Goal: Task Accomplishment & Management: Manage account settings

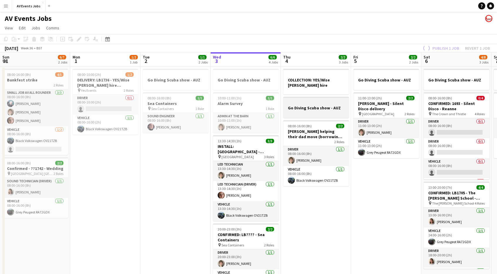
scroll to position [0, 191]
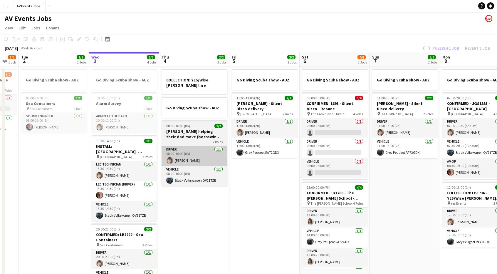
drag, startPoint x: 133, startPoint y: 216, endPoint x: 180, endPoint y: 160, distance: 73.4
click at [179, 160] on app-calendar-viewport "Sun 31 6/7 2 Jobs Mon 1 1/2 1 Job Tue 2 1/1 2 Jobs Wed 3 6/6 4 Jobs Thu 4 2/2 3…" at bounding box center [248, 179] width 497 height 255
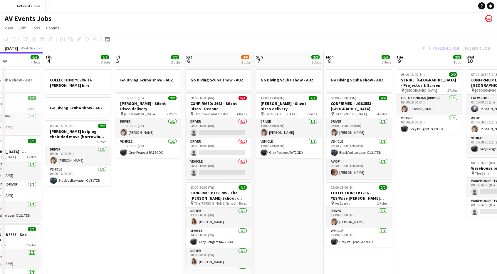
scroll to position [0, 280]
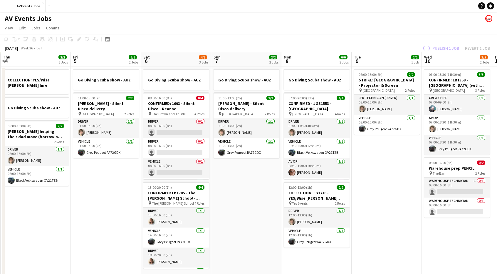
drag, startPoint x: 425, startPoint y: 180, endPoint x: 266, endPoint y: 176, distance: 159.9
click at [266, 176] on app-calendar-viewport "Sun 31 6/7 2 Jobs Mon 1 1/2 1 Job Tue 2 1/1 2 Jobs Wed 3 6/6 4 Jobs Thu 4 2/2 3…" at bounding box center [248, 179] width 497 height 255
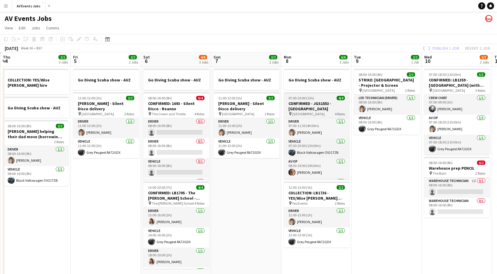
click at [322, 108] on h3 "CONFIRMED - JGS1553 - [GEOGRAPHIC_DATA]" at bounding box center [317, 106] width 66 height 11
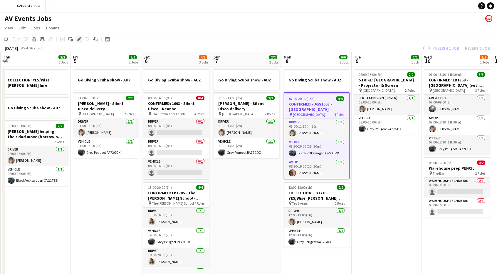
click at [81, 41] on icon "Edit" at bounding box center [79, 39] width 5 height 5
type input "**********"
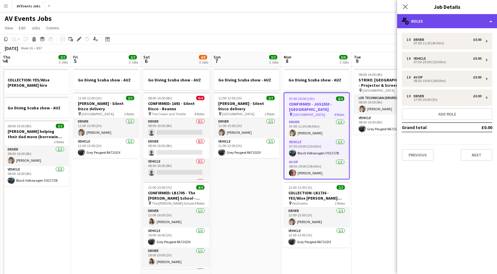
click at [432, 22] on div "multiple-users-add Roles" at bounding box center [447, 21] width 100 height 14
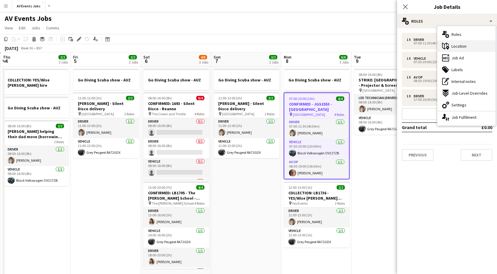
click at [461, 41] on div "maps-pin-1 Location" at bounding box center [466, 46] width 58 height 12
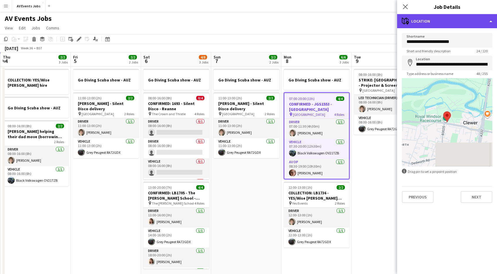
click at [451, 21] on div "maps-pin-1 Location" at bounding box center [447, 21] width 100 height 14
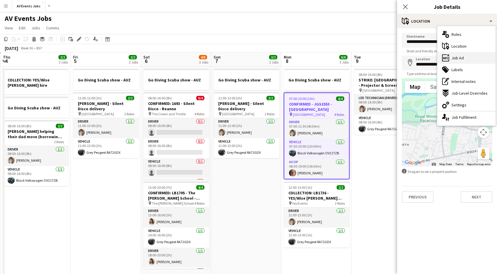
click at [465, 60] on div "ads-window Job Ad" at bounding box center [466, 58] width 58 height 12
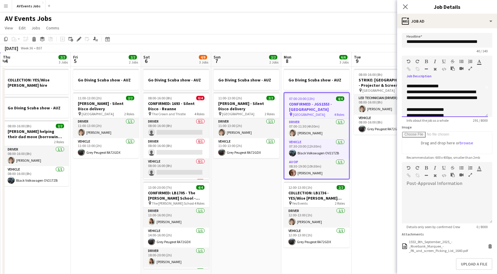
scroll to position [28, 0]
click at [469, 90] on div "**********" at bounding box center [443, 98] width 72 height 18
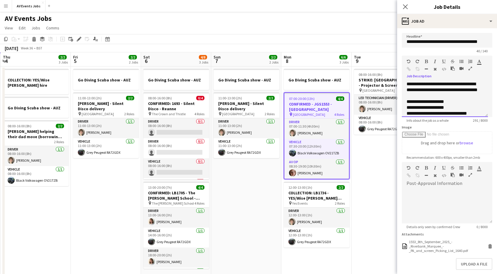
scroll to position [38, 0]
click at [462, 99] on div "**********" at bounding box center [443, 100] width 72 height 6
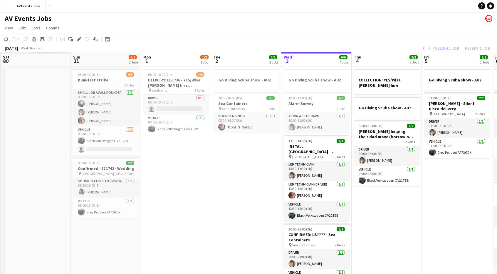
scroll to position [0, 157]
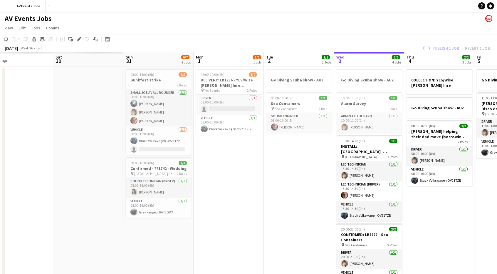
drag, startPoint x: 111, startPoint y: 197, endPoint x: 479, endPoint y: 187, distance: 368.0
click at [479, 187] on app-calendar-viewport "Wed 27 Thu 28 Fri 29 Sat 30 Sun 31 6/7 2 Jobs Mon 1 1/2 1 Job Tue 2 1/1 2 Jobs …" at bounding box center [248, 179] width 497 height 255
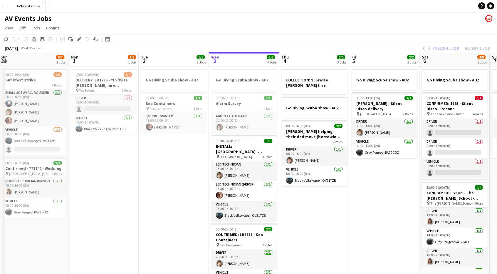
drag, startPoint x: 256, startPoint y: 165, endPoint x: 155, endPoint y: 162, distance: 100.8
click at [157, 165] on app-calendar-viewport "Wed 27 Thu 28 Fri 29 Sat 30 Sun 31 6/7 2 Jobs Mon 1 1/2 1 Job Tue 2 1/1 2 Jobs …" at bounding box center [248, 179] width 497 height 255
